Goal: Task Accomplishment & Management: Use online tool/utility

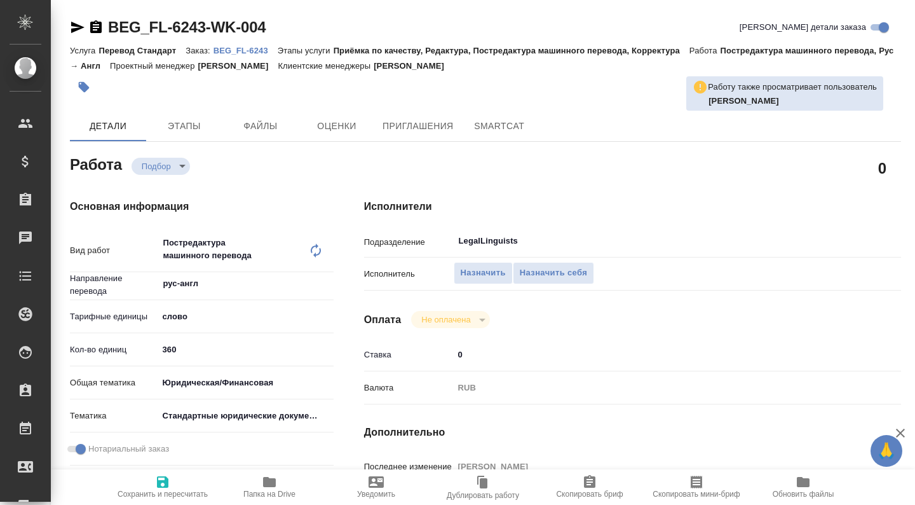
type textarea "x"
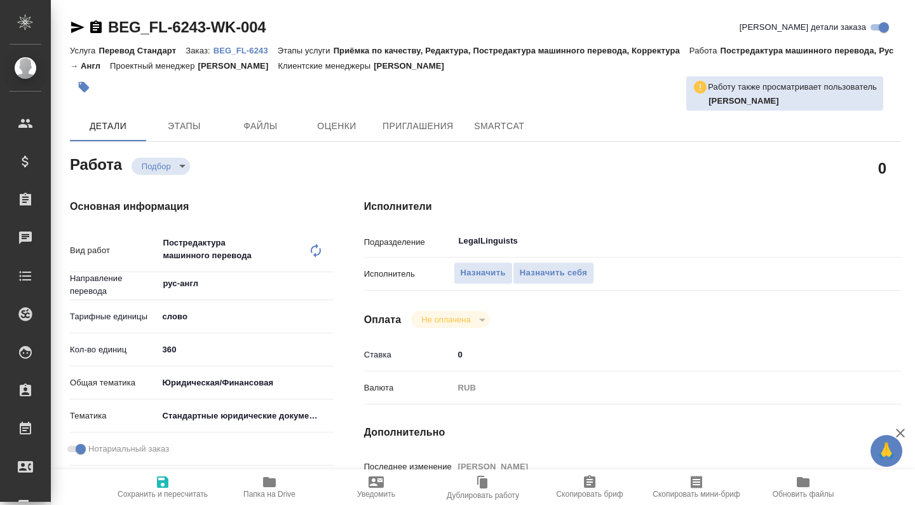
type textarea "x"
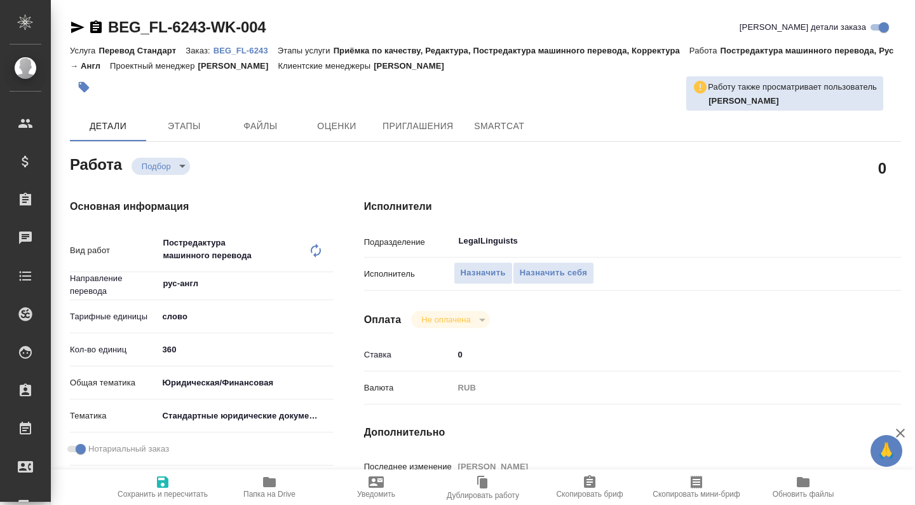
type textarea "x"
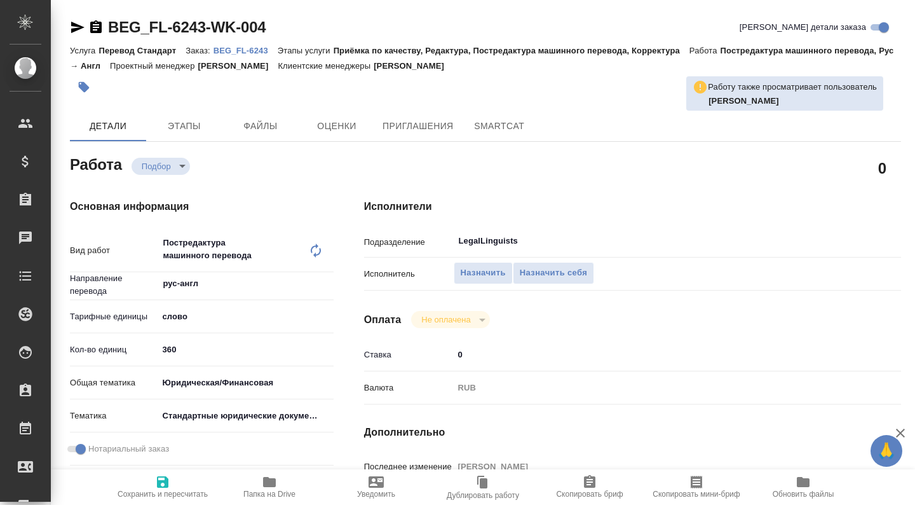
type textarea "x"
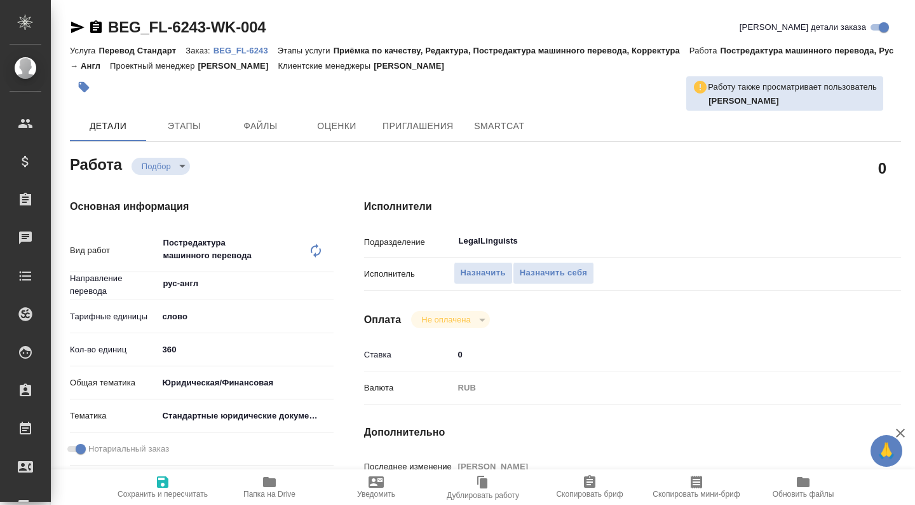
type textarea "x"
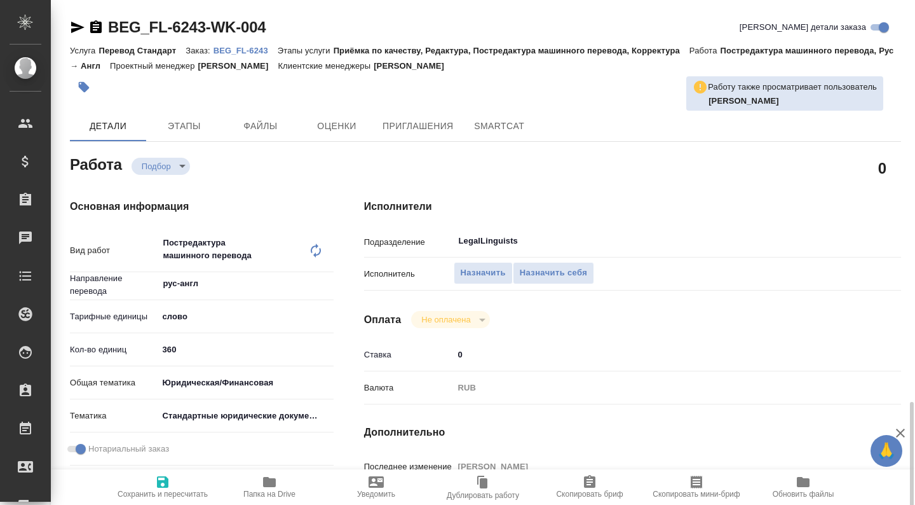
type textarea "x"
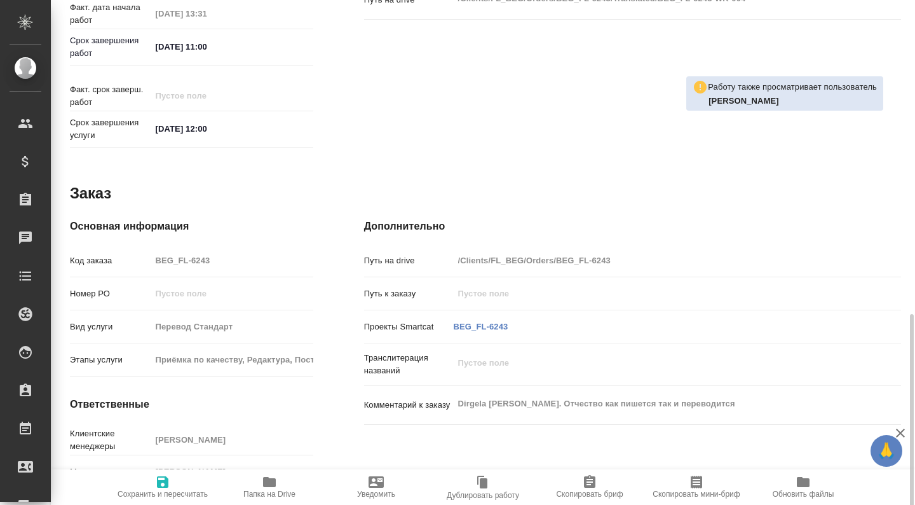
scroll to position [592, 0]
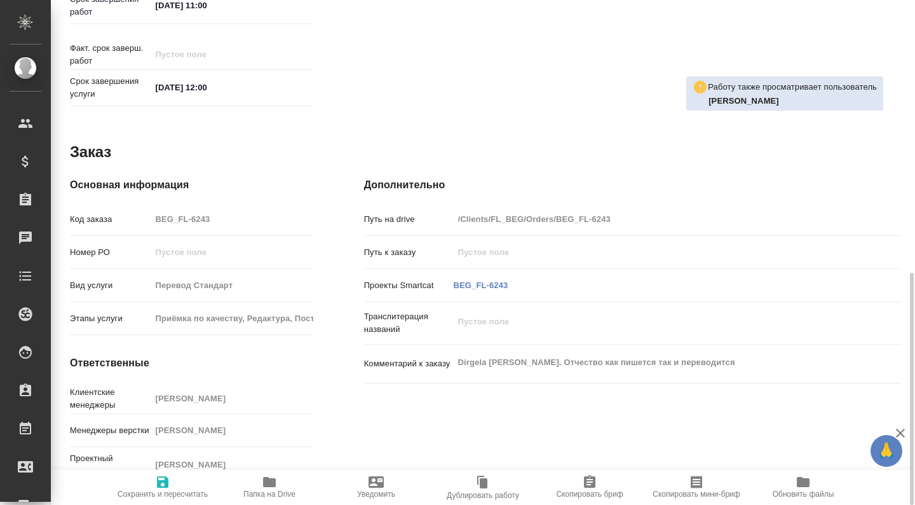
type textarea "x"
